Goal: Transaction & Acquisition: Purchase product/service

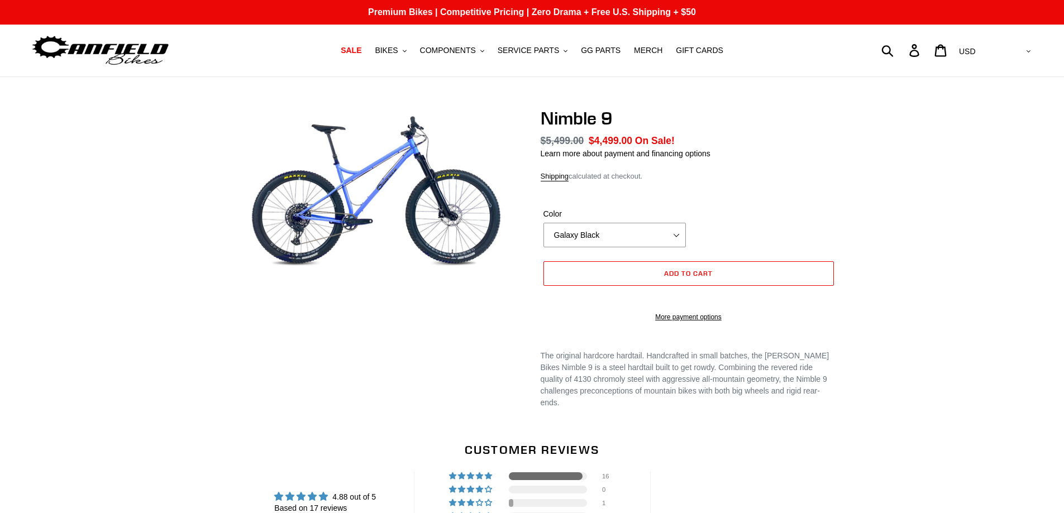
select select "highest-rating"
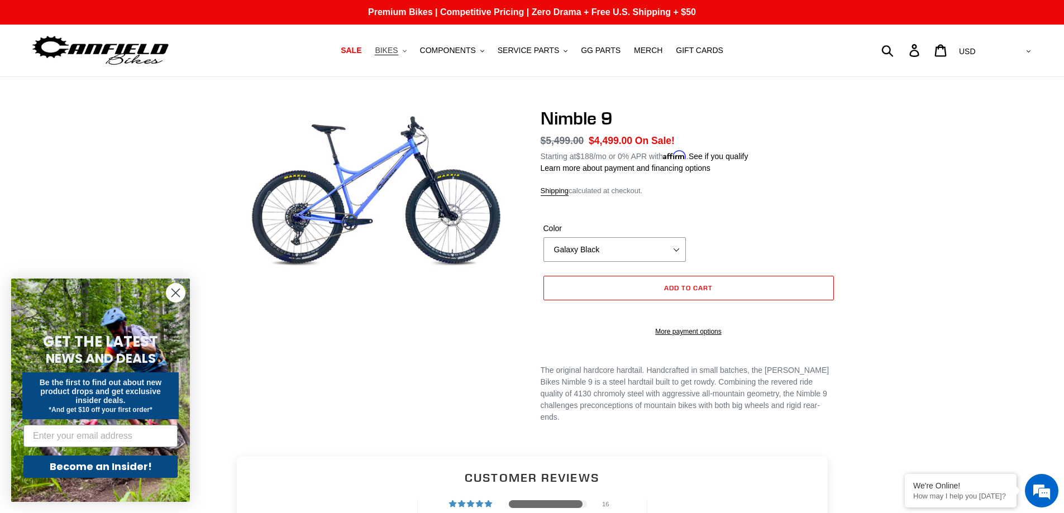
click at [394, 50] on span "BIKES" at bounding box center [386, 50] width 23 height 9
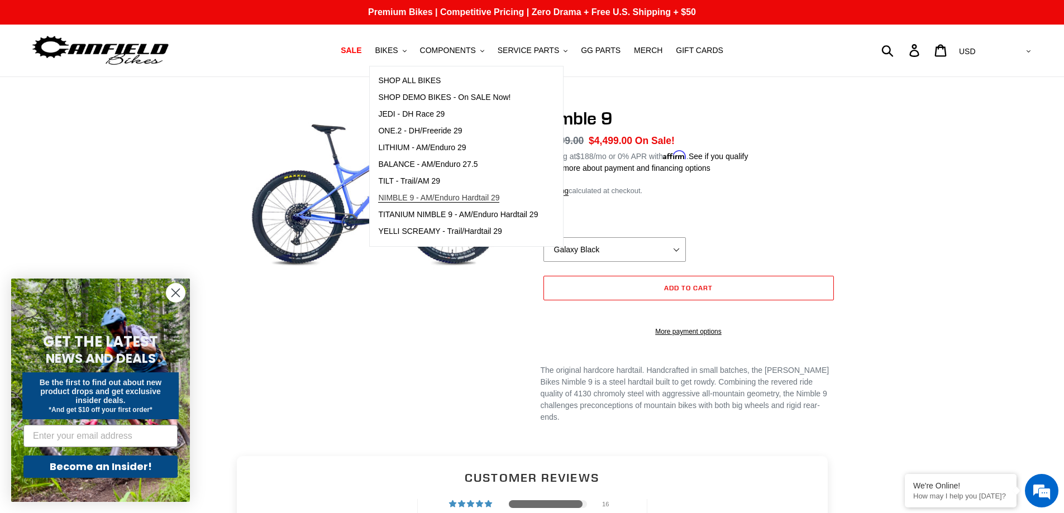
click at [417, 194] on span "NIMBLE 9 - AM/Enduro Hardtail 29" at bounding box center [438, 197] width 121 height 9
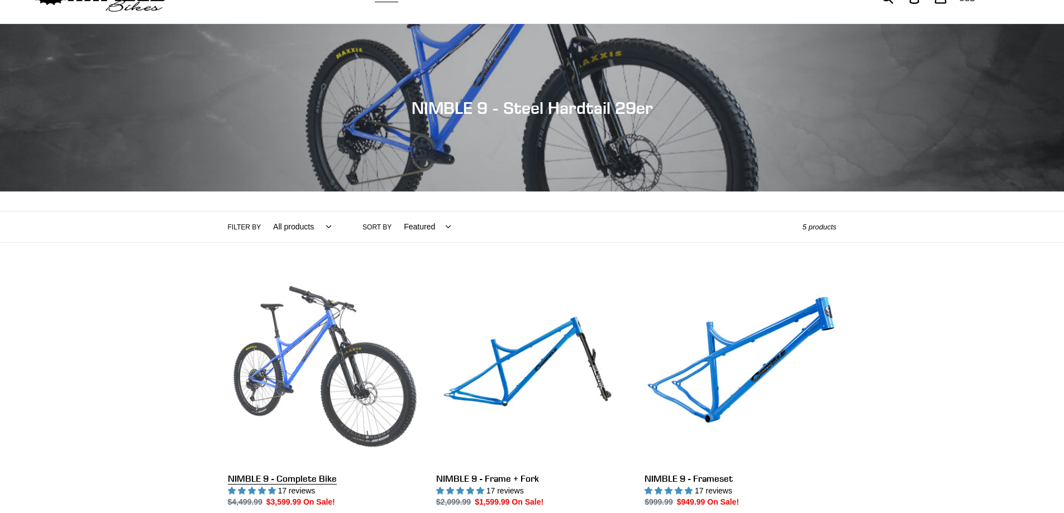
click at [338, 362] on link "NIMBLE 9 - Complete Bike" at bounding box center [324, 391] width 192 height 235
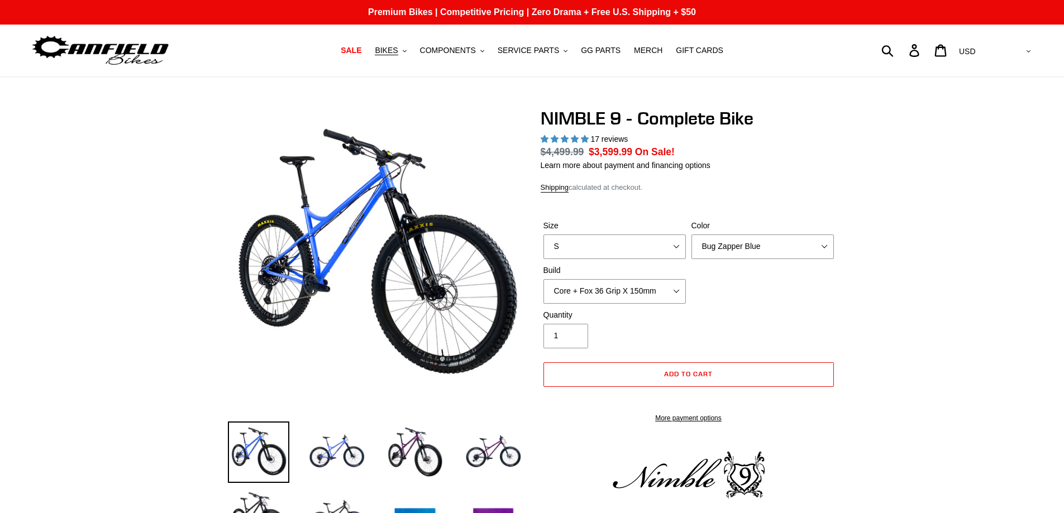
select select "highest-rating"
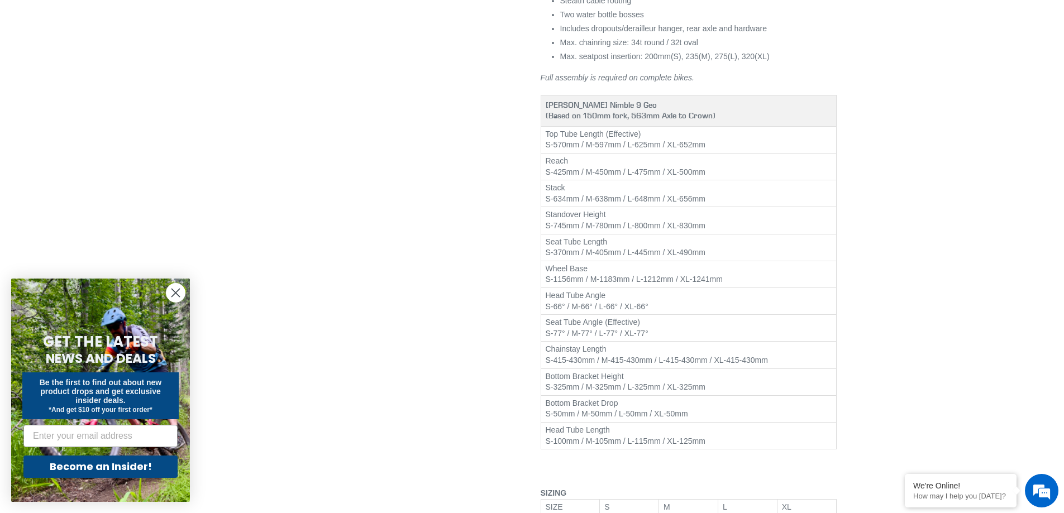
scroll to position [1292, 0]
